Goal: Transaction & Acquisition: Purchase product/service

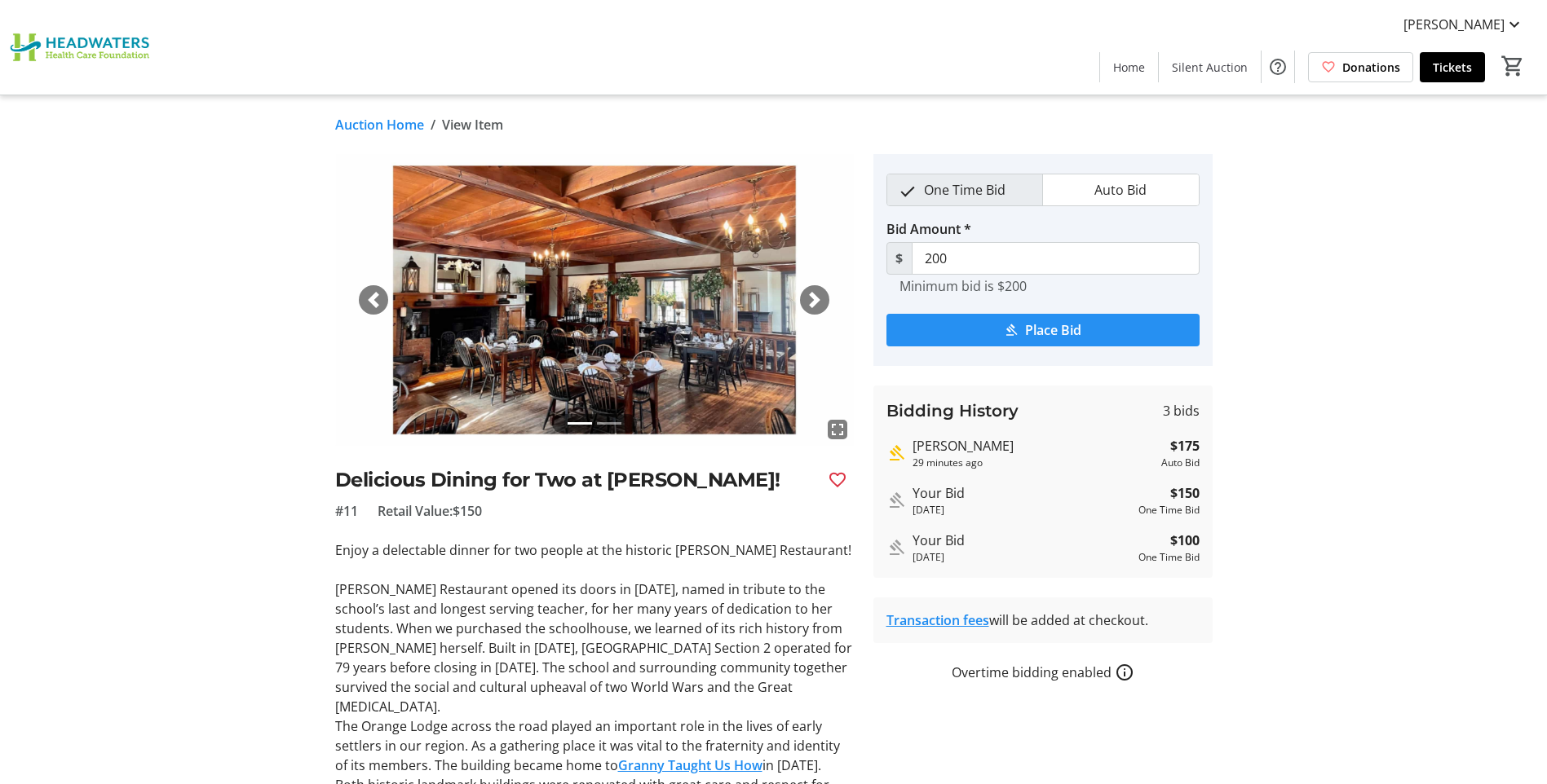
click at [1018, 322] on span "submit" at bounding box center [1042, 330] width 313 height 39
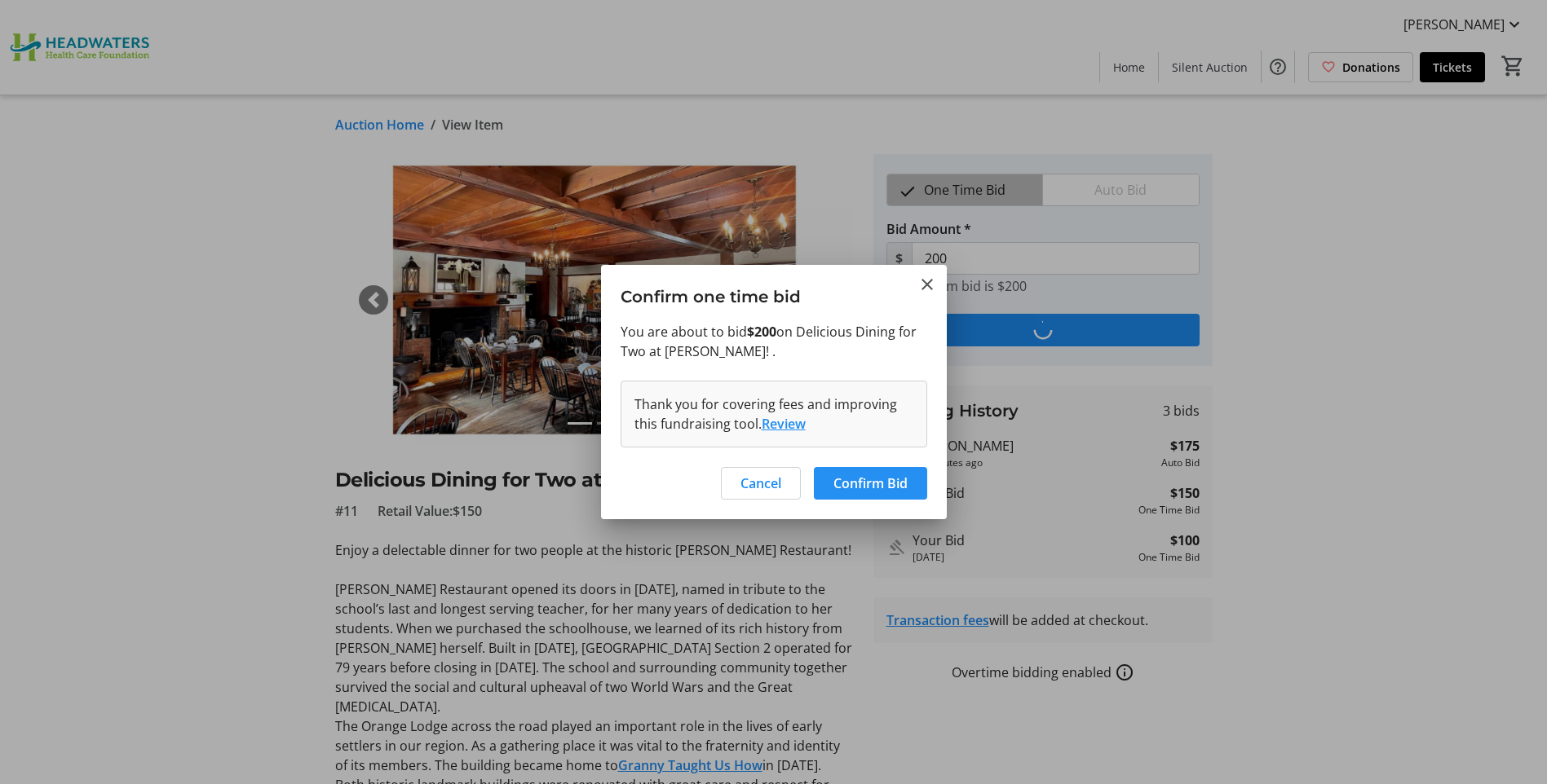
click at [844, 487] on span "Confirm Bid" at bounding box center [870, 483] width 74 height 20
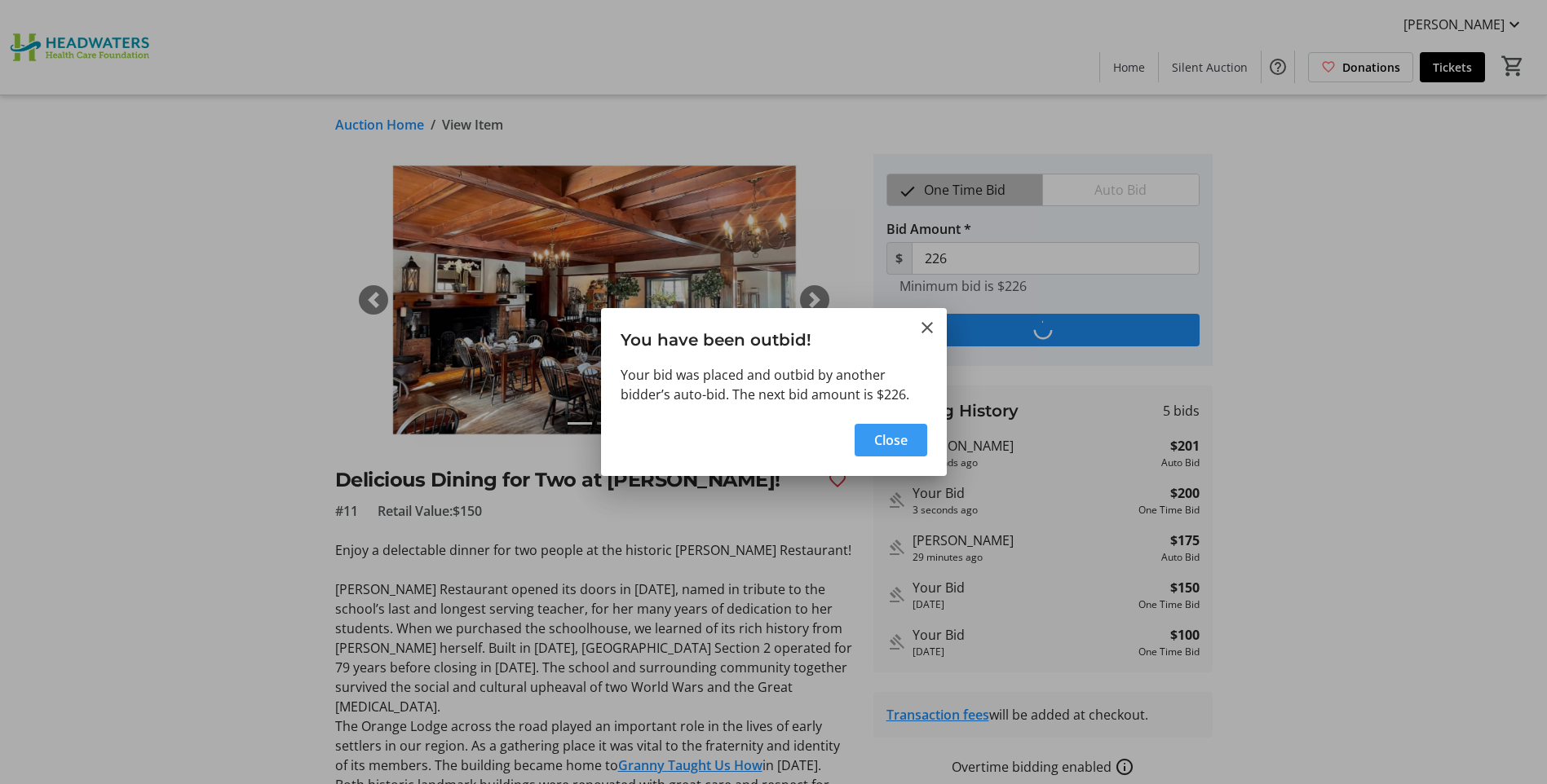
click at [874, 444] on span "Close" at bounding box center [890, 440] width 33 height 20
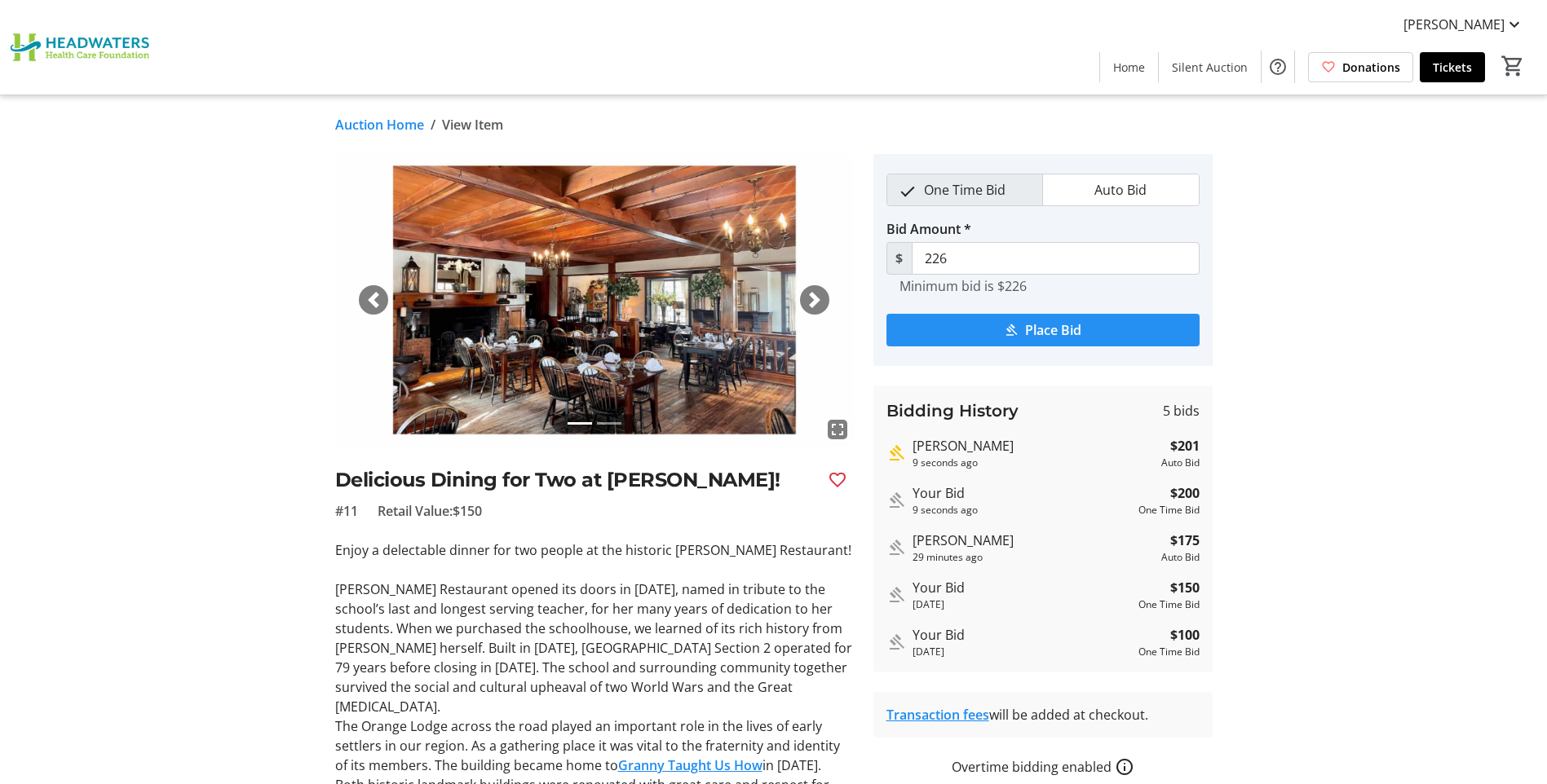
click at [1020, 331] on span "submit" at bounding box center [1042, 330] width 313 height 39
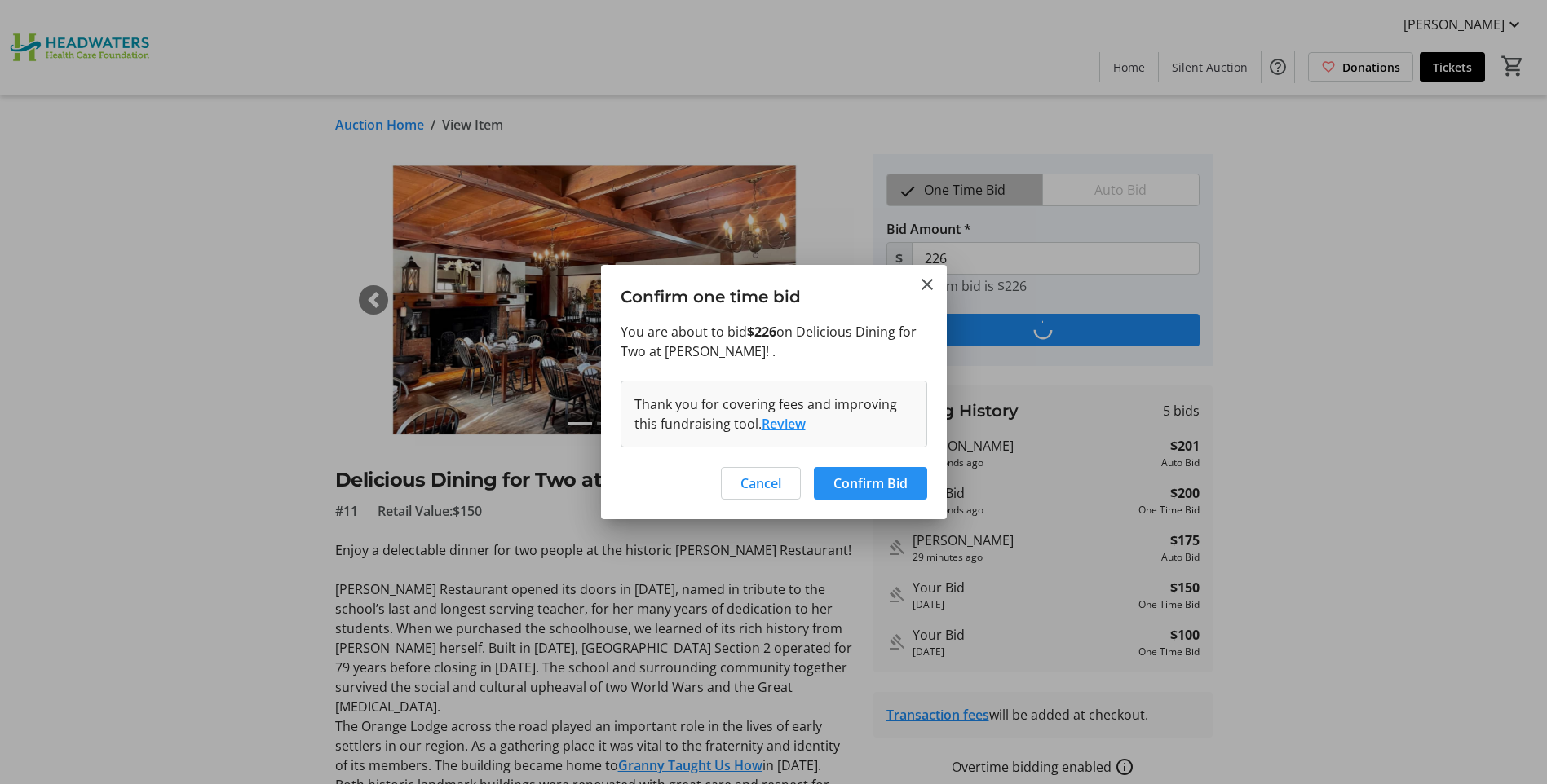
click at [865, 482] on span "Confirm Bid" at bounding box center [870, 483] width 74 height 20
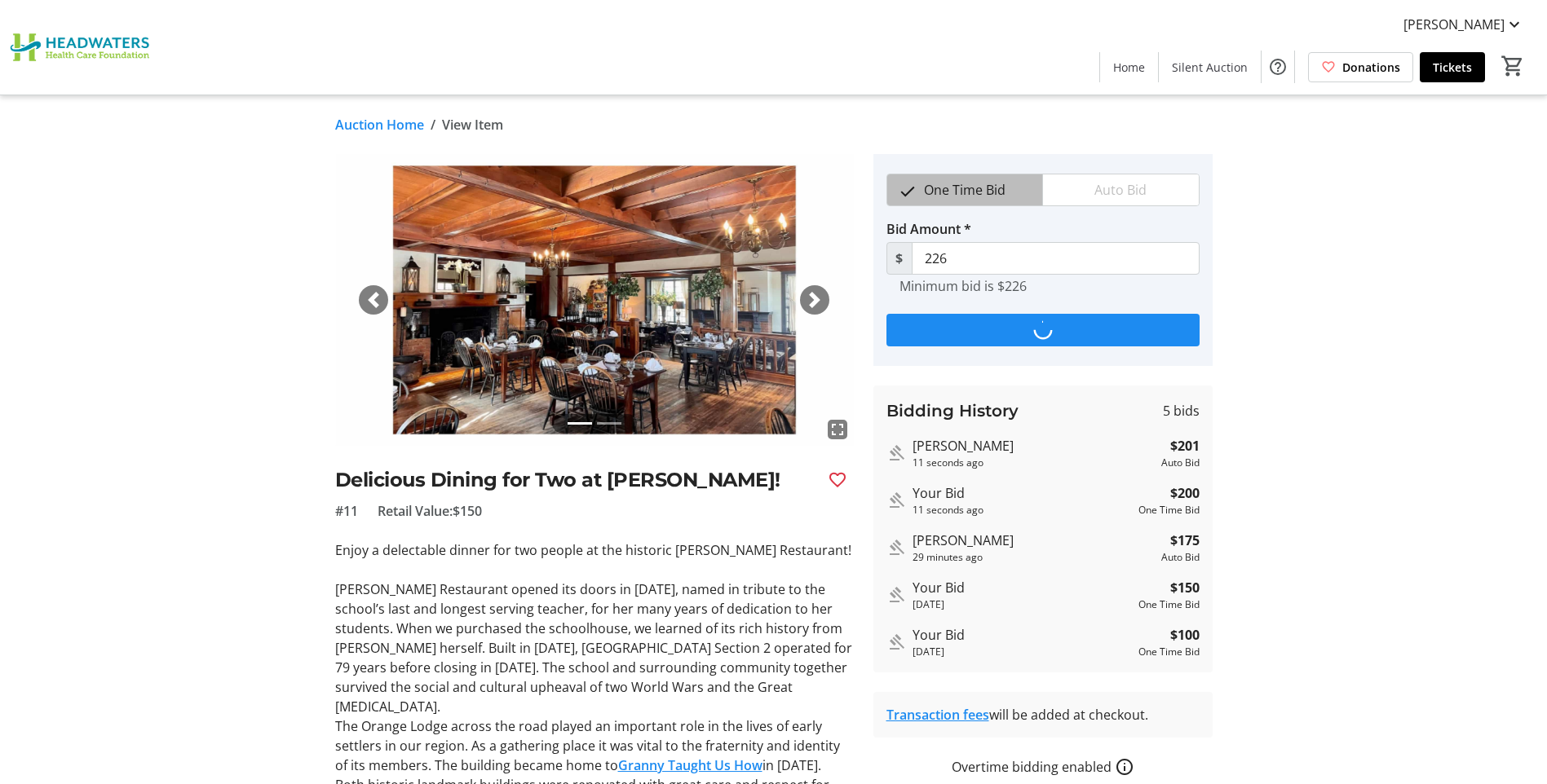
type input "251"
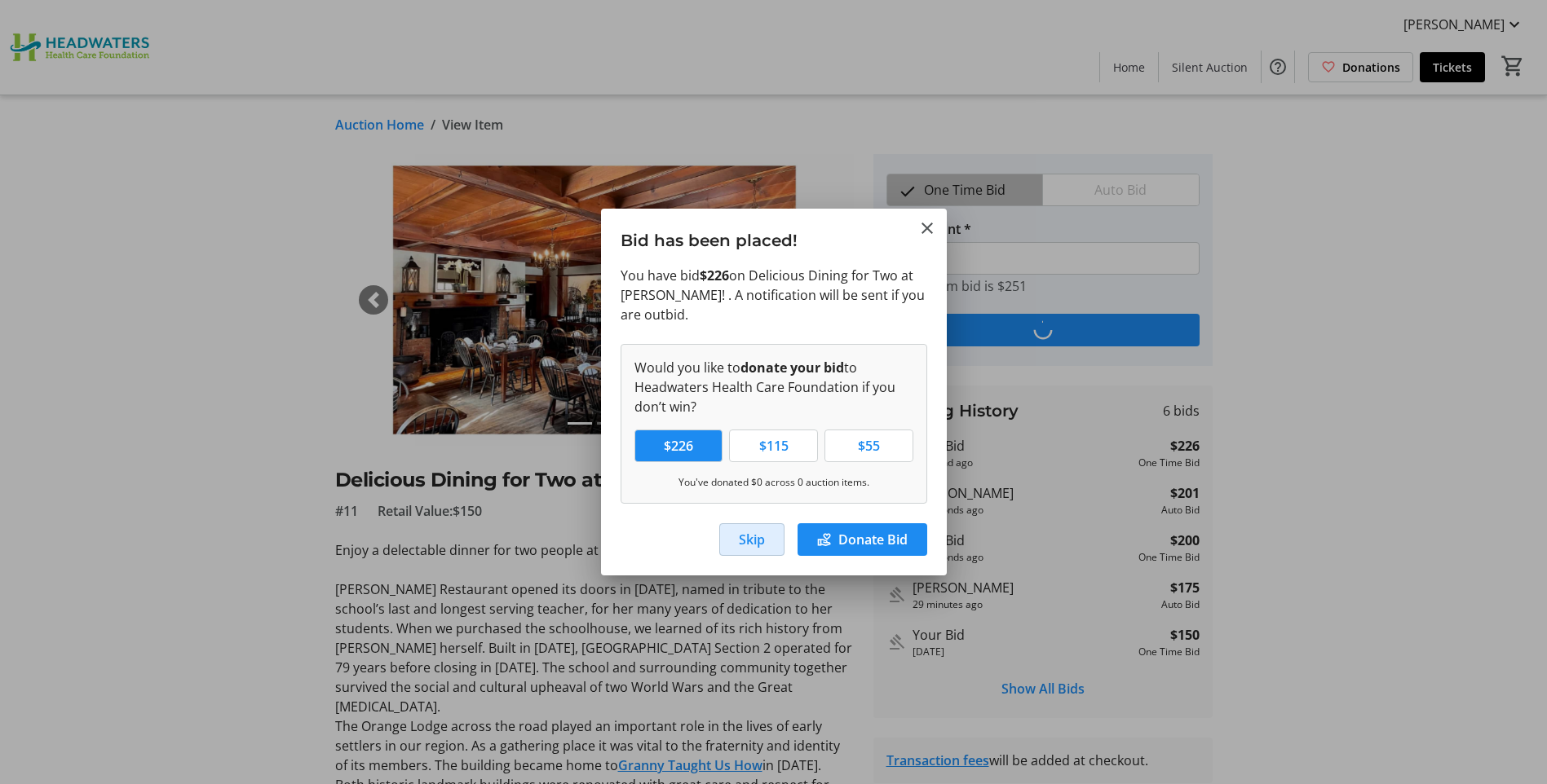
click at [751, 537] on span "Skip" at bounding box center [752, 539] width 26 height 20
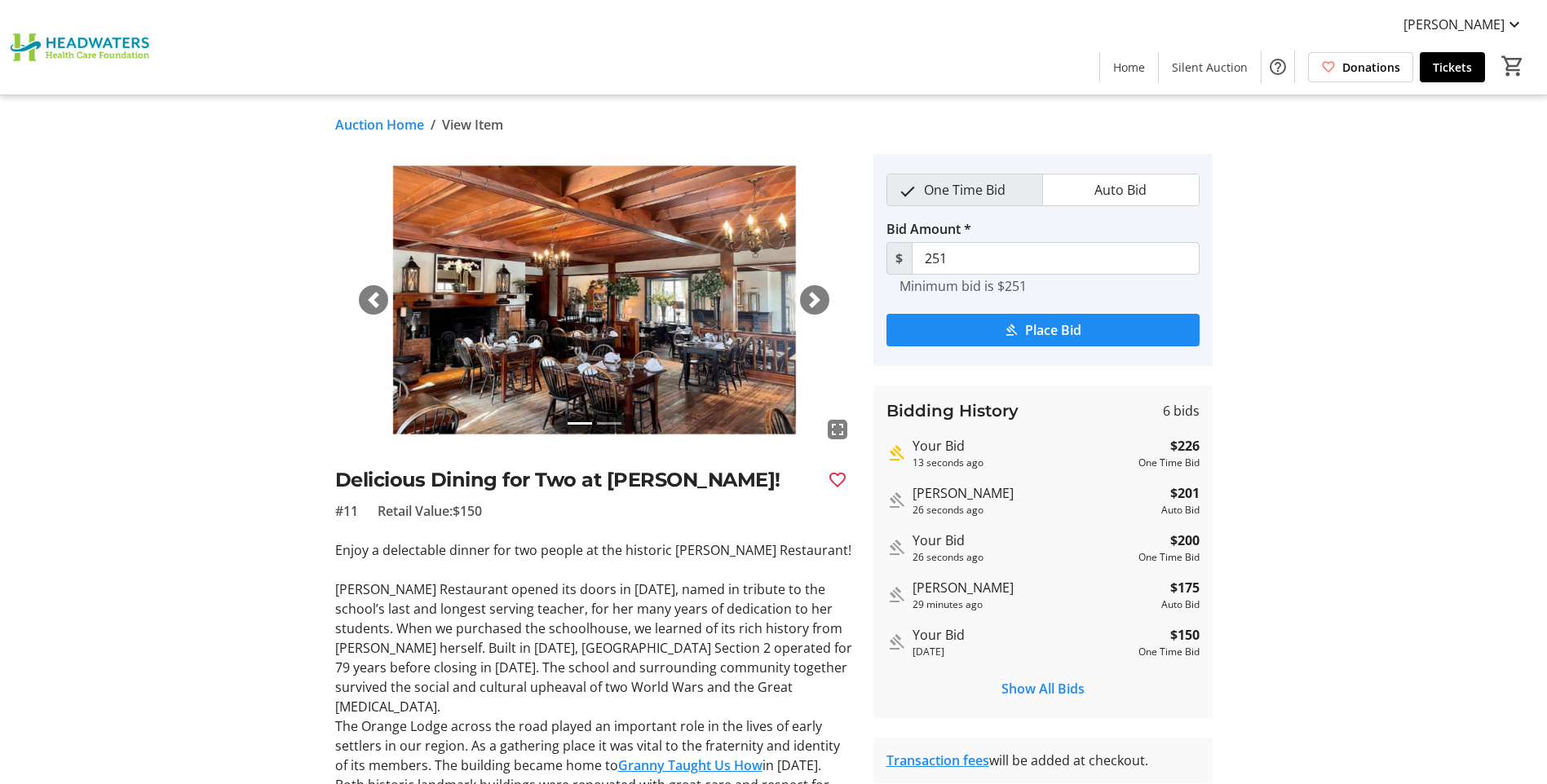
click at [382, 120] on link "Auction Home" at bounding box center [379, 125] width 89 height 20
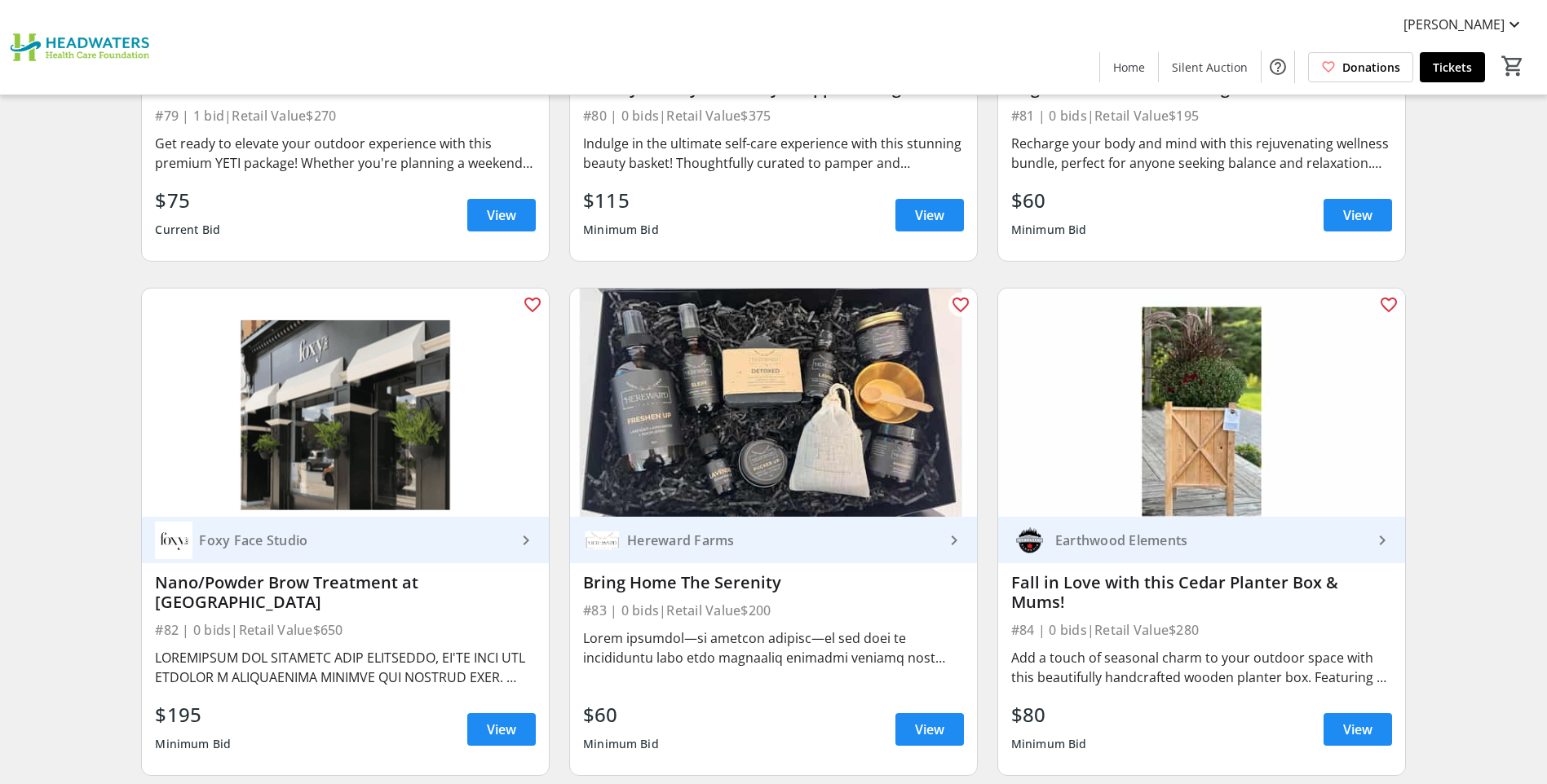
scroll to position [13585, 0]
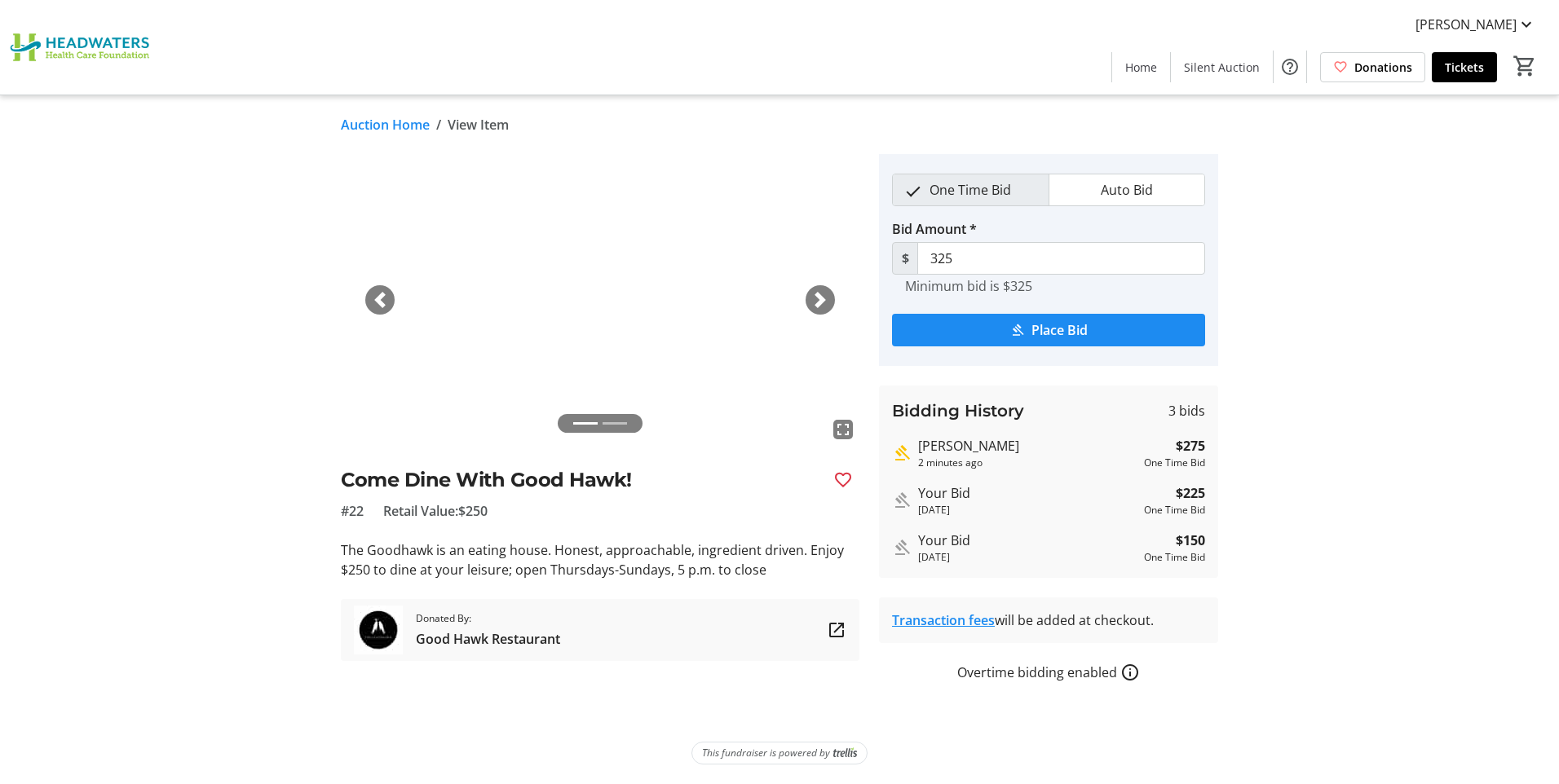
click at [387, 122] on link "Auction Home" at bounding box center [385, 125] width 89 height 20
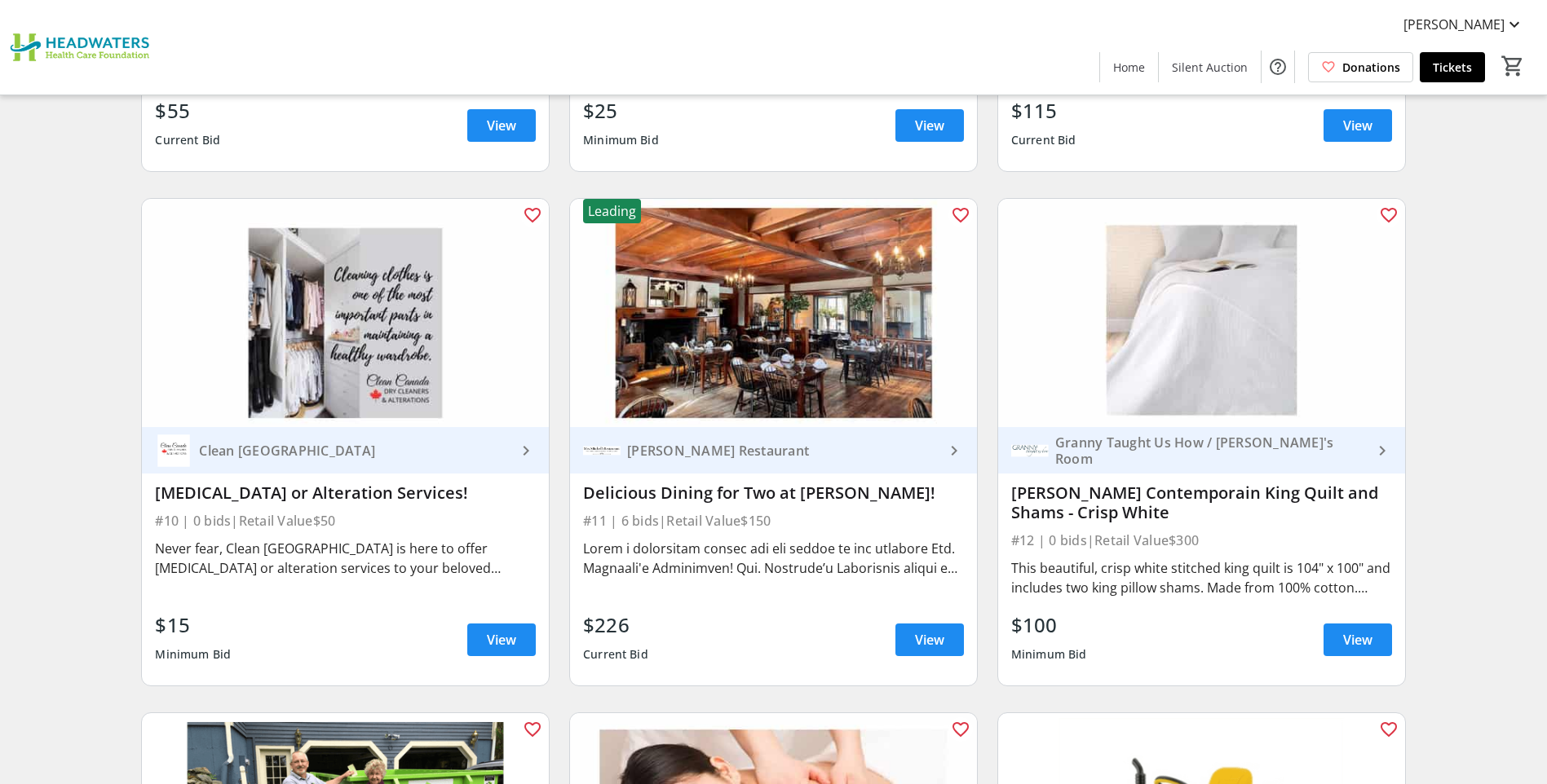
scroll to position [1548, 0]
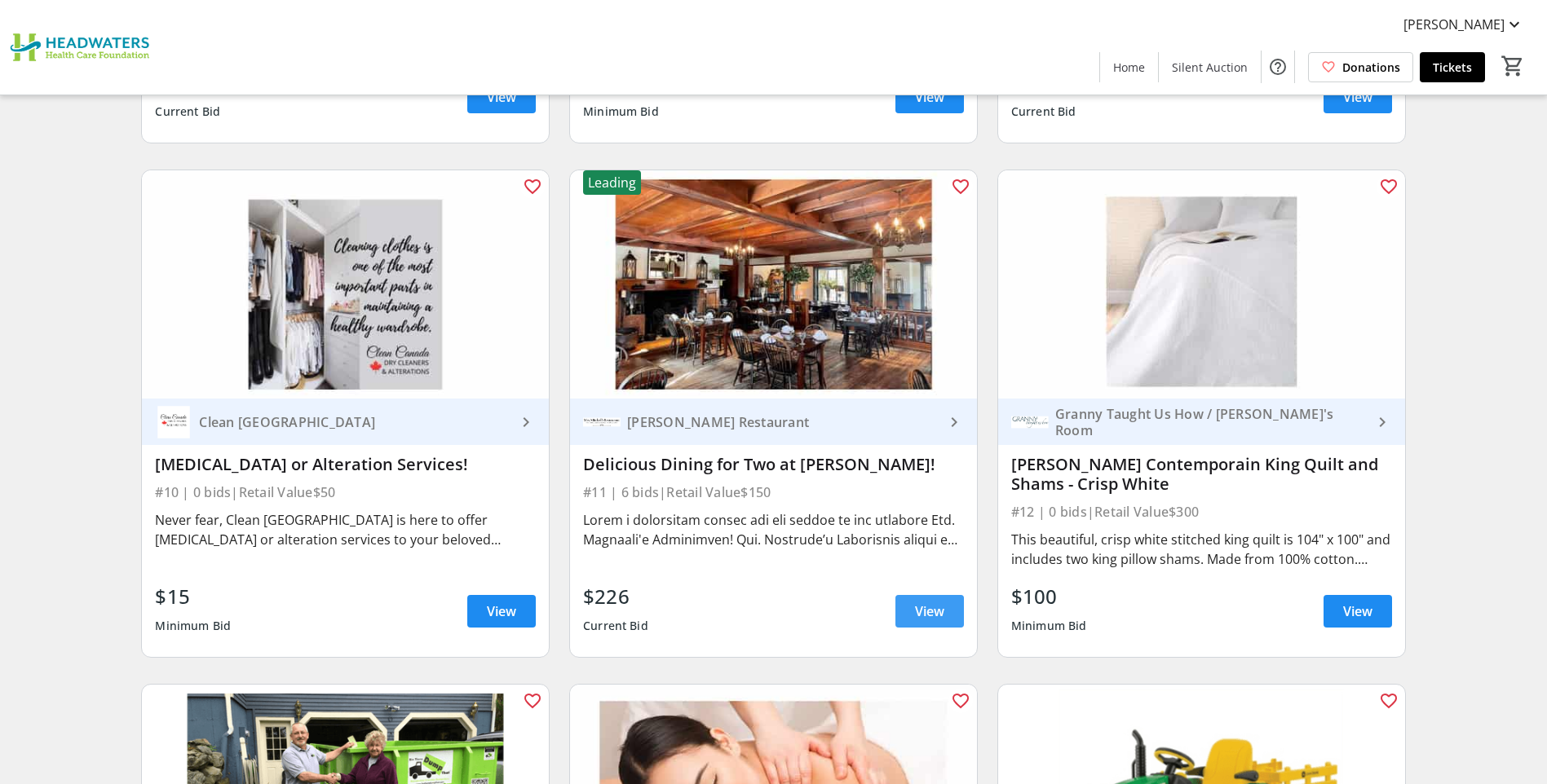
click at [911, 603] on span at bounding box center [929, 610] width 69 height 39
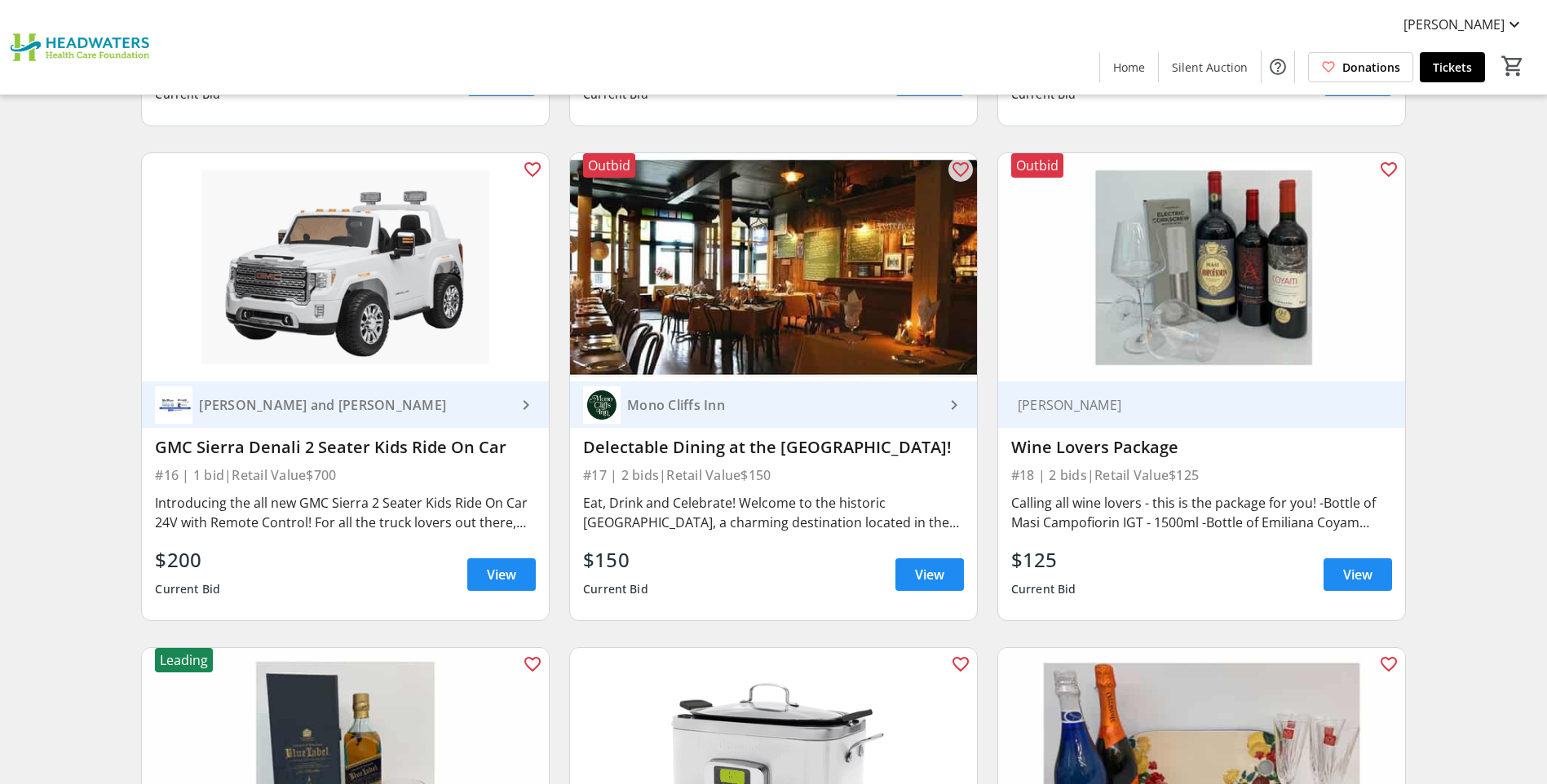
scroll to position [2689, 0]
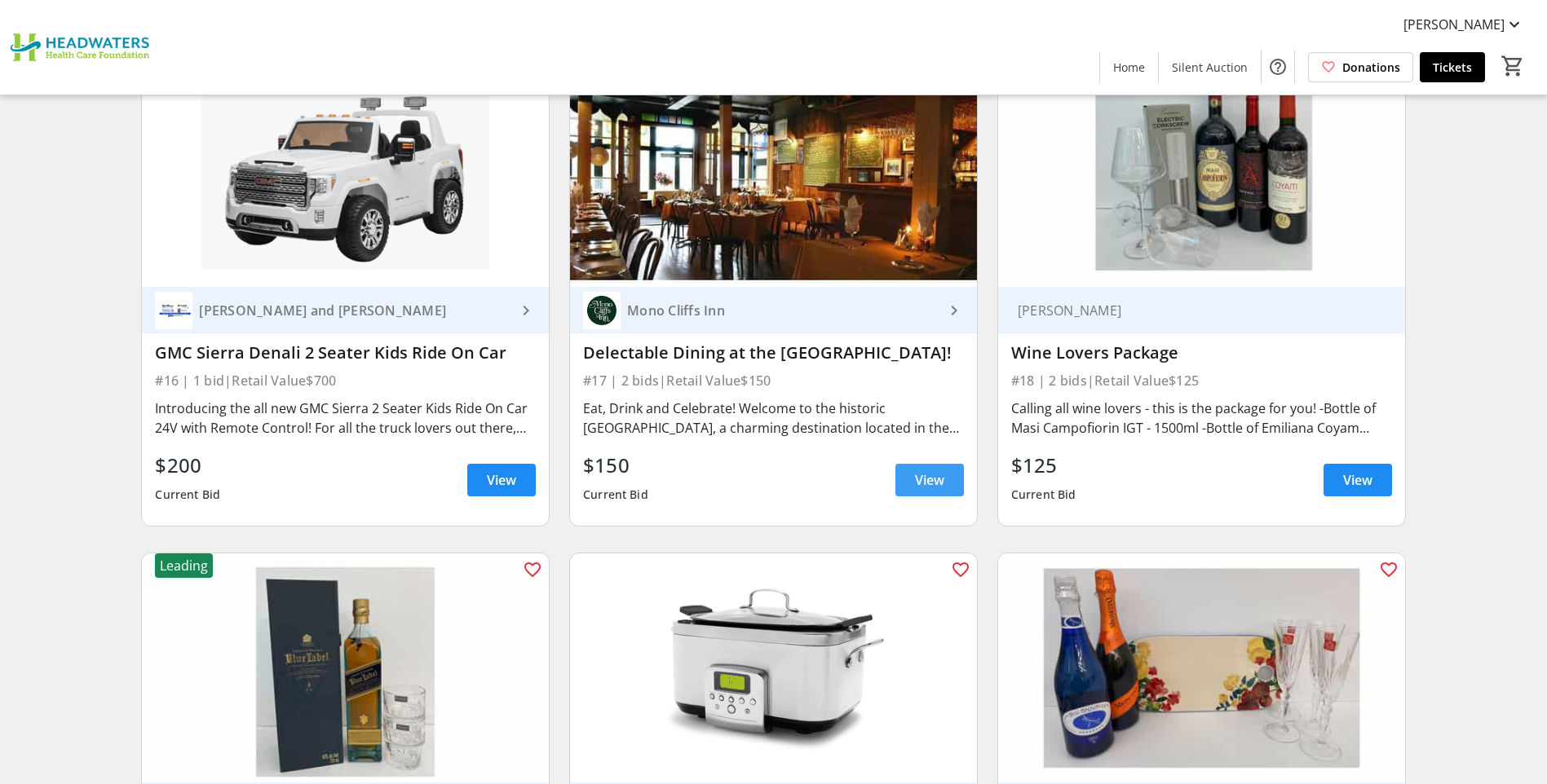
click at [914, 487] on span "View" at bounding box center [928, 480] width 29 height 20
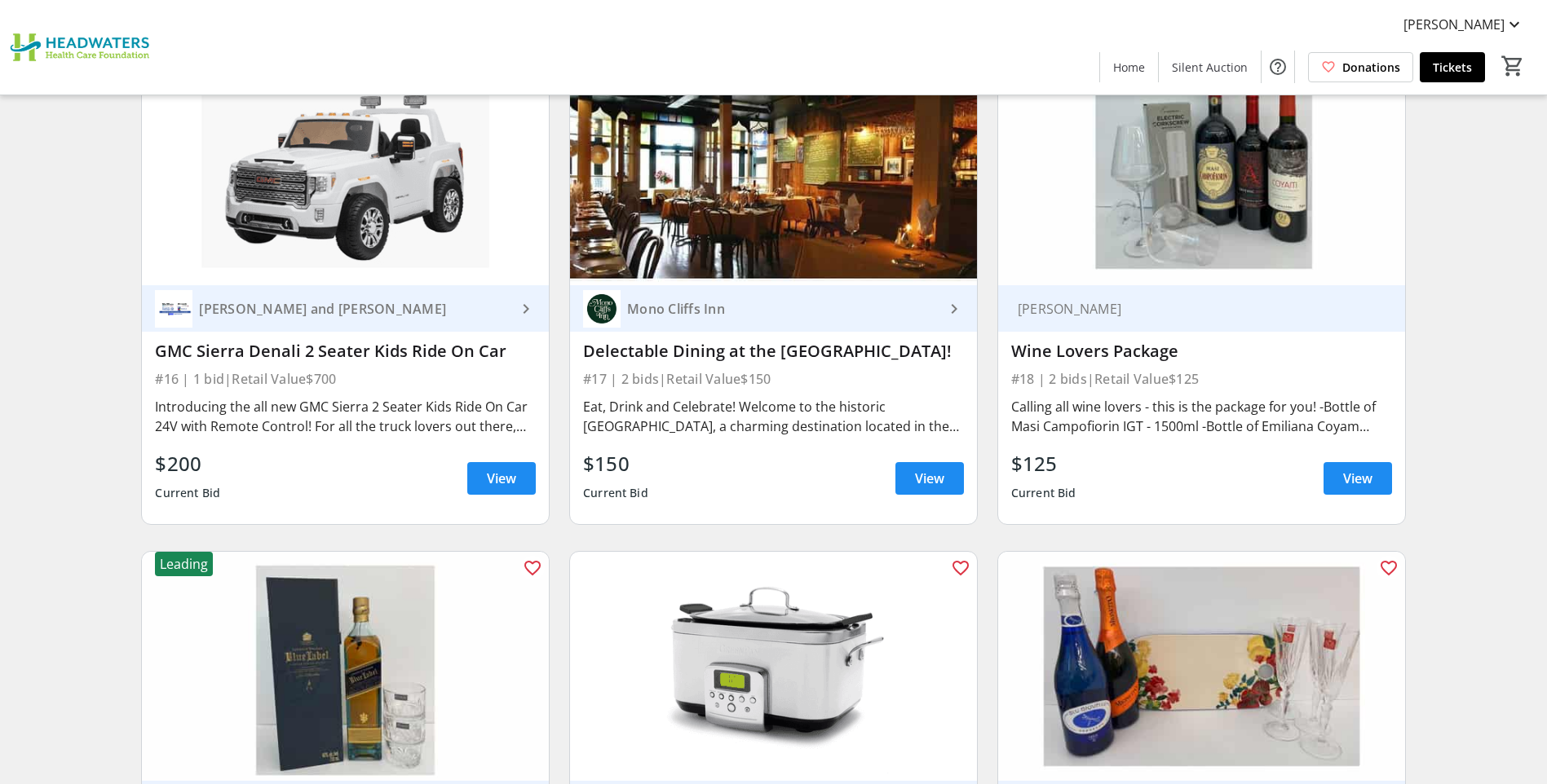
scroll to position [2689, 0]
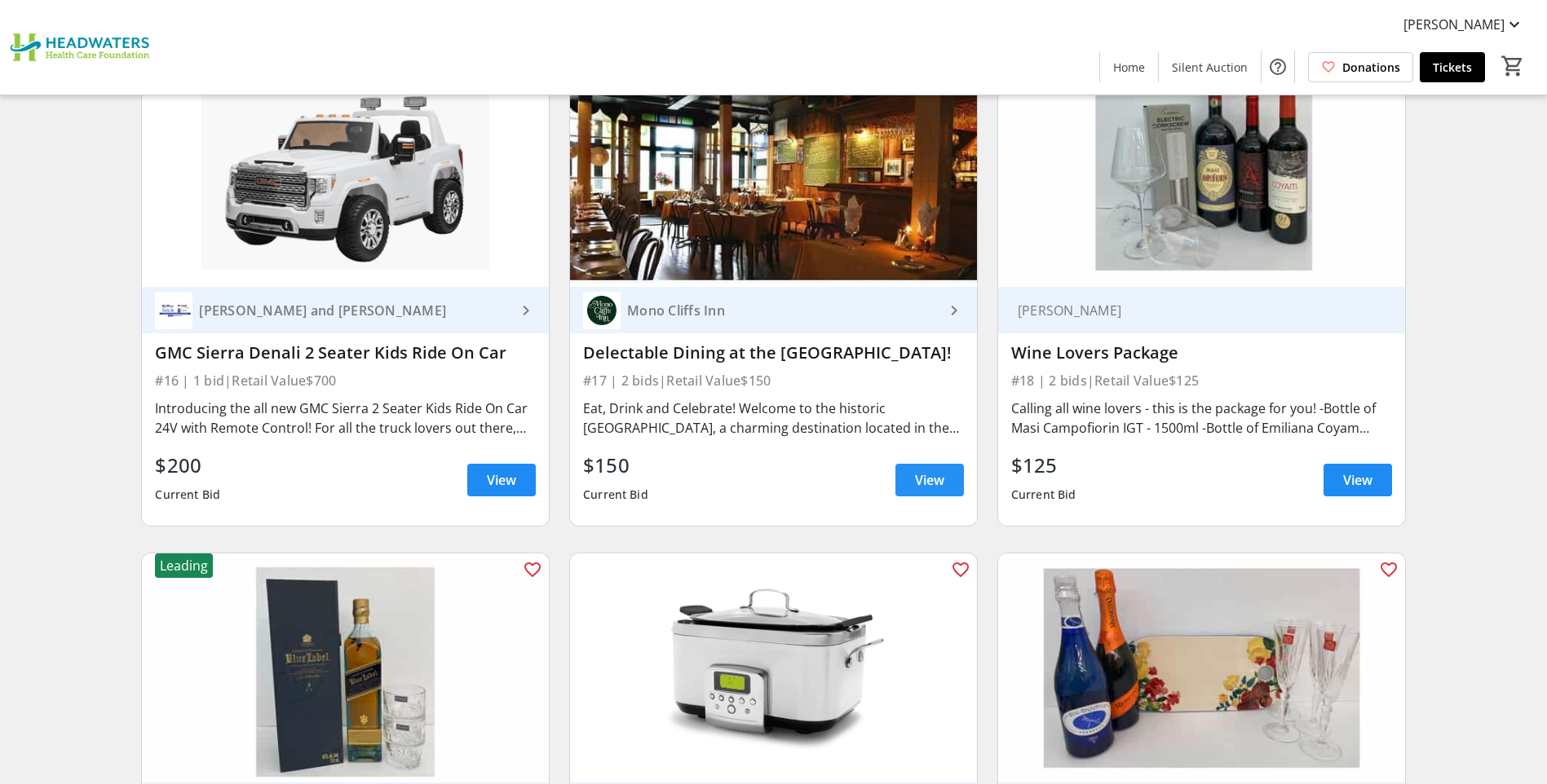
click at [916, 475] on span "View" at bounding box center [928, 480] width 29 height 20
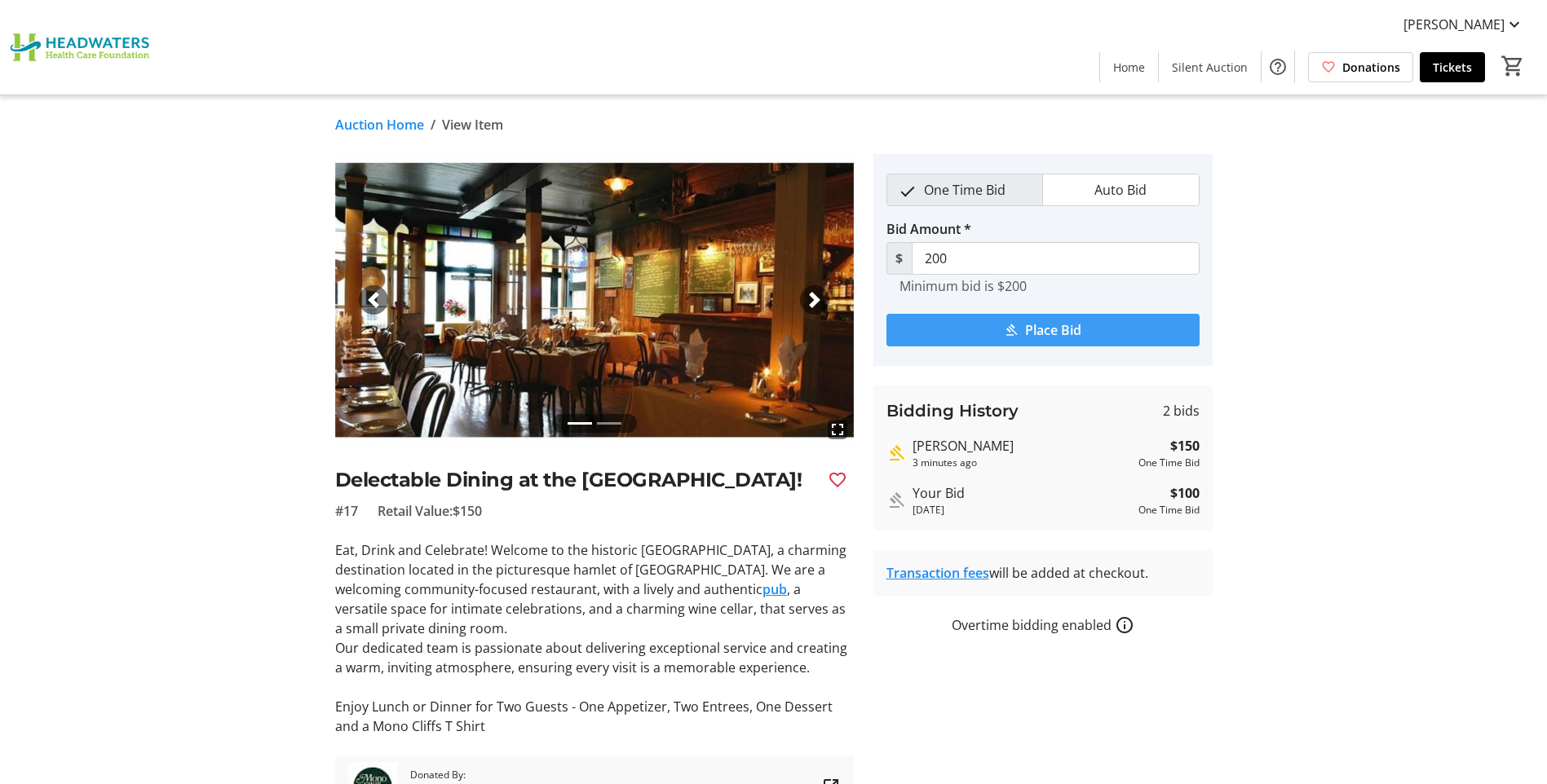
click at [1061, 339] on span "Place Bid" at bounding box center [1052, 331] width 56 height 20
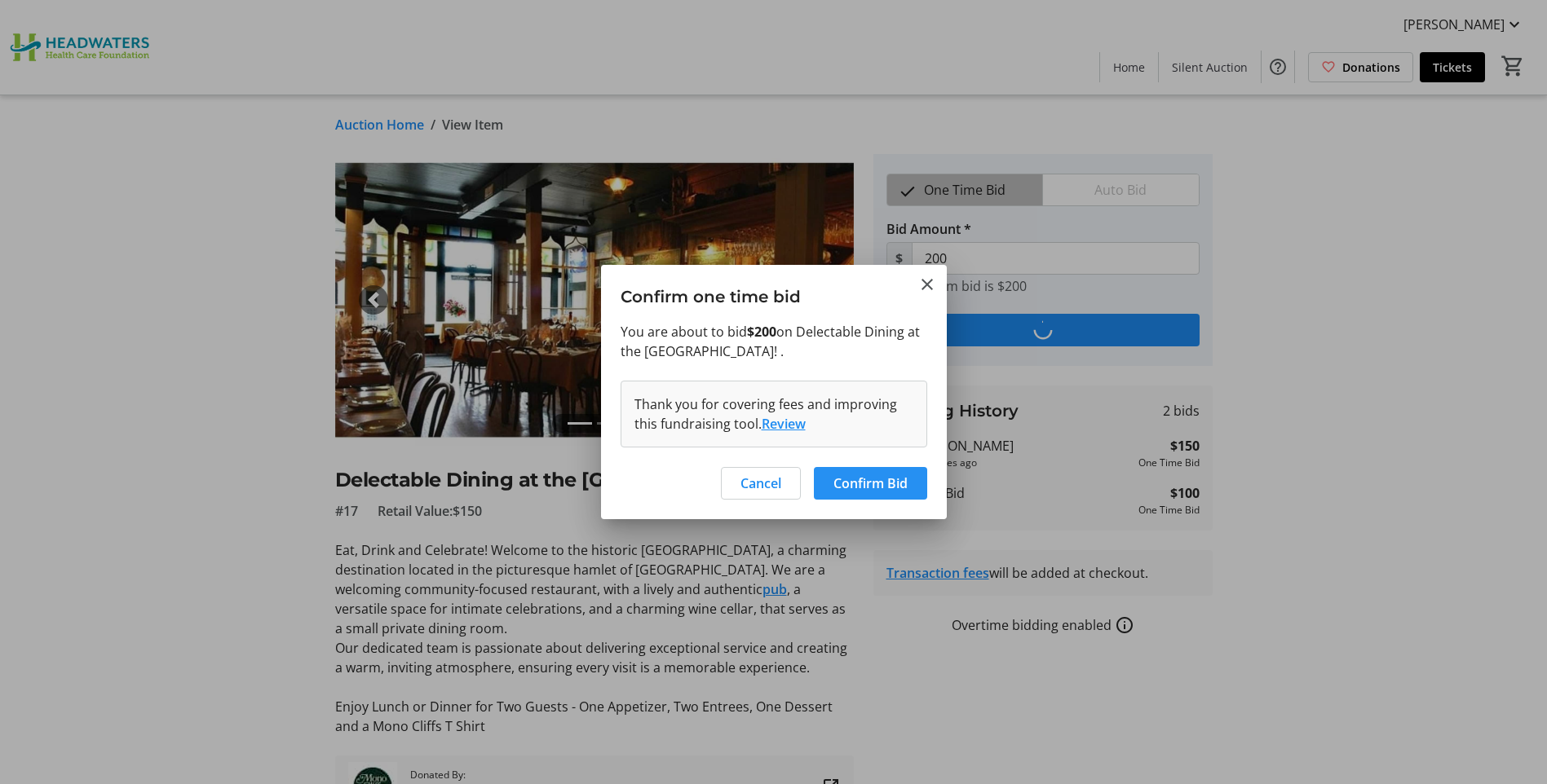
click at [860, 488] on span "Confirm Bid" at bounding box center [870, 483] width 74 height 20
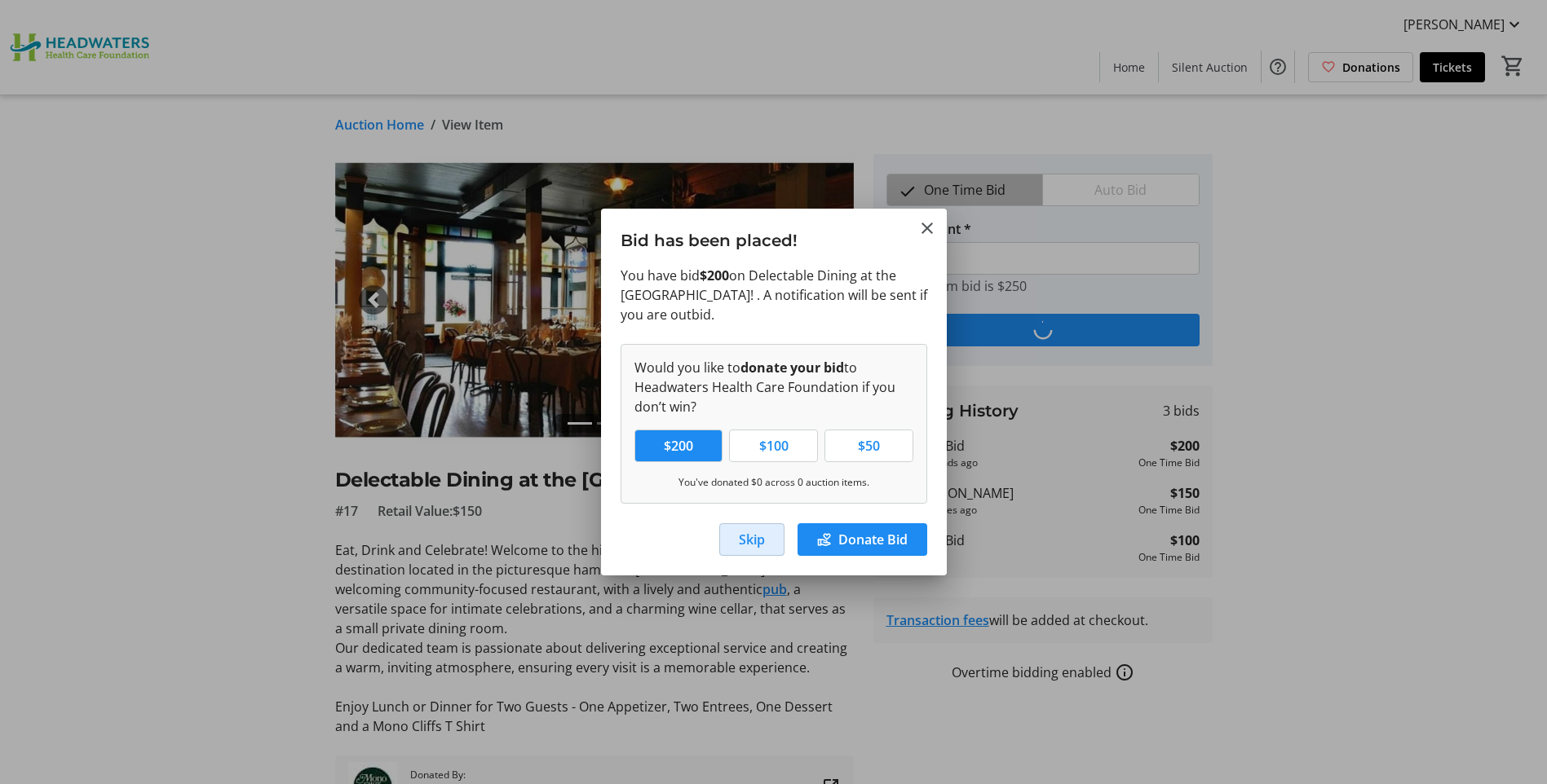
click at [765, 540] on span "button" at bounding box center [752, 538] width 64 height 39
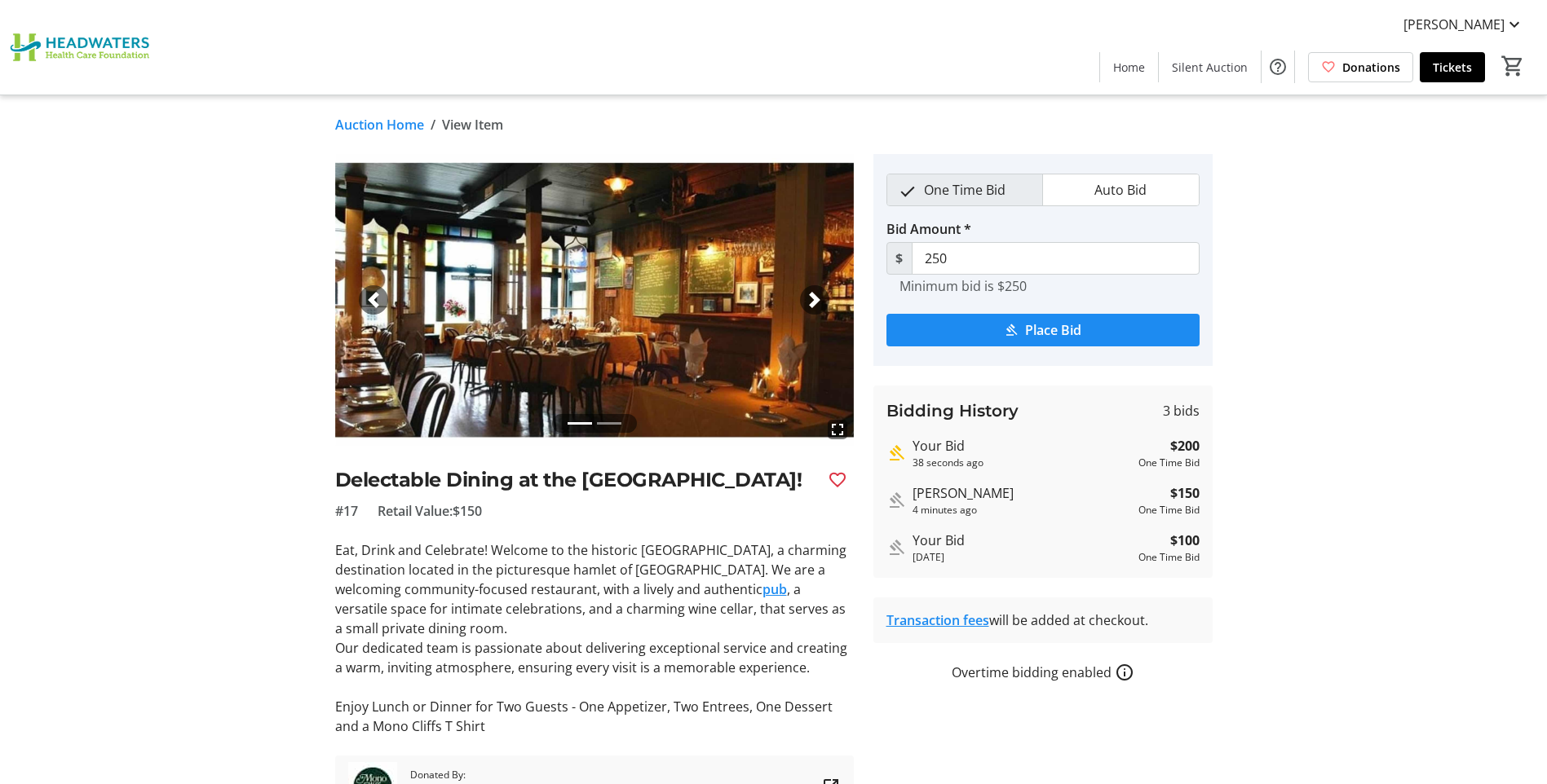
click at [896, 452] on mat-icon "Highest bid" at bounding box center [896, 453] width 20 height 20
type input "300"
